Goal: Find specific page/section: Find specific page/section

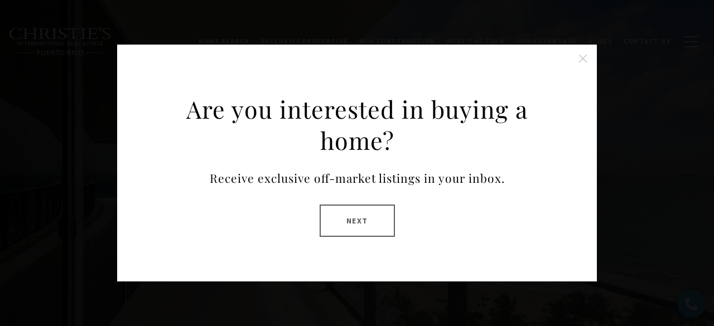
click at [583, 55] on button "Close this option" at bounding box center [583, 58] width 22 height 22
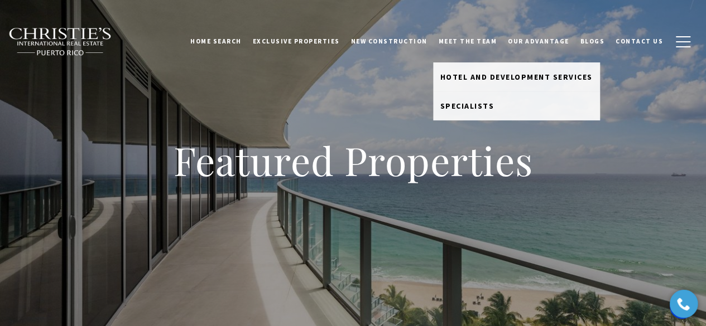
click at [475, 44] on link "Meet the Team" at bounding box center [468, 41] width 70 height 28
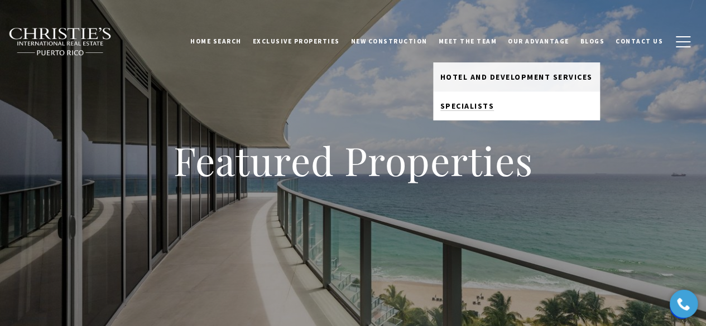
click at [469, 112] on link "Specialists" at bounding box center [516, 105] width 167 height 29
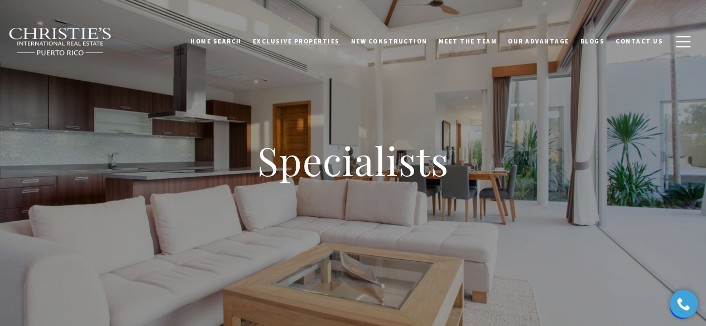
click at [308, 43] on span "Exclusive Properties" at bounding box center [296, 41] width 87 height 8
